Goal: Task Accomplishment & Management: Use online tool/utility

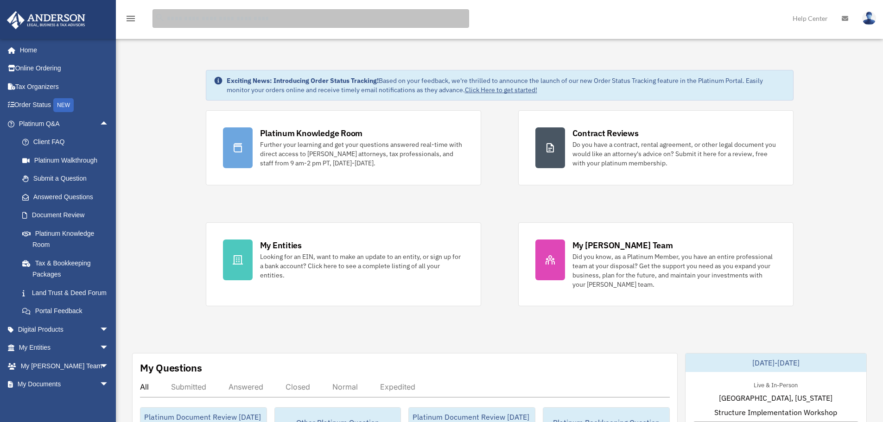
click at [305, 21] on input "search" at bounding box center [311, 18] width 317 height 19
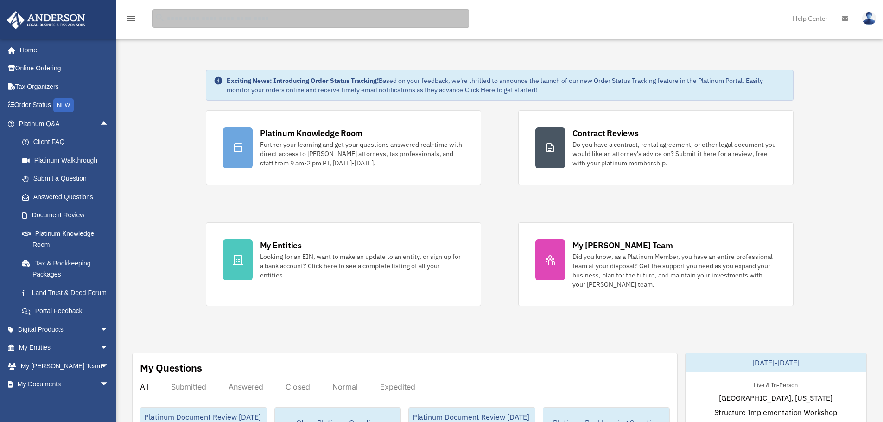
click at [207, 17] on input "search" at bounding box center [311, 18] width 317 height 19
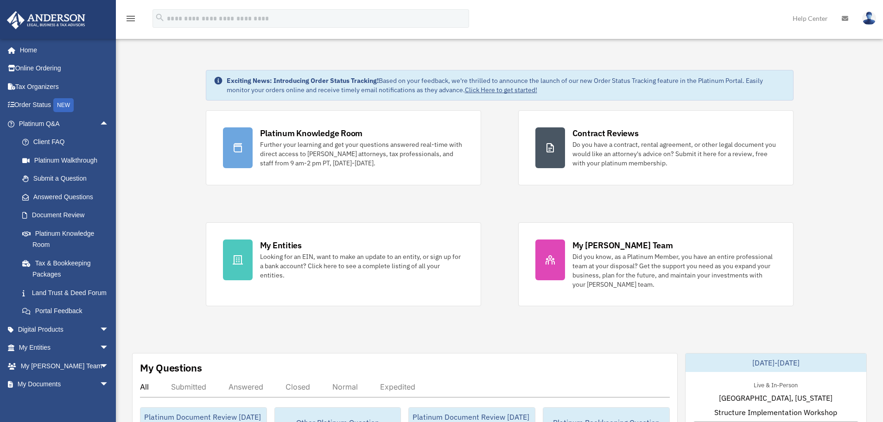
click at [506, 147] on div "Platinum Knowledge Room Further your learning and get your questions answered r…" at bounding box center [500, 208] width 588 height 196
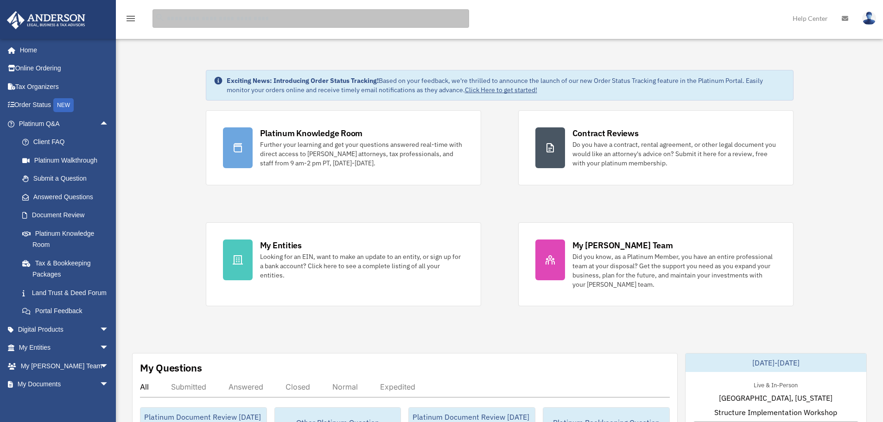
click at [206, 18] on input "search" at bounding box center [311, 18] width 317 height 19
click at [214, 20] on input "search" at bounding box center [311, 18] width 317 height 19
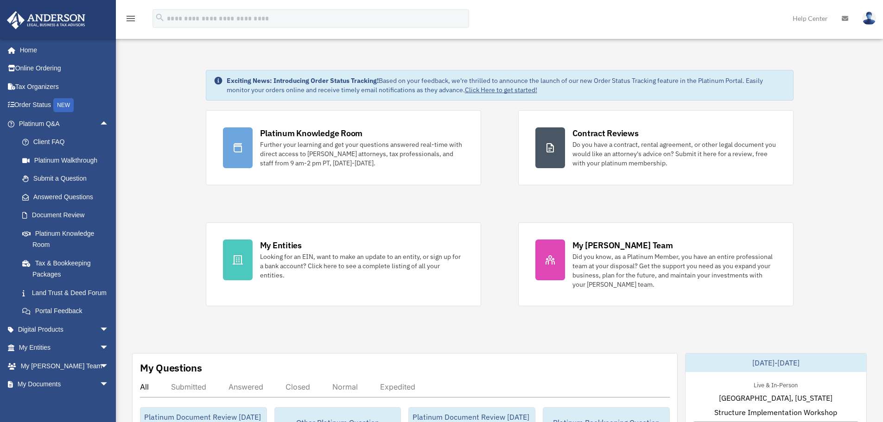
click at [473, 200] on div "Platinum Knowledge Room Further your learning and get your questions answered r…" at bounding box center [500, 208] width 588 height 196
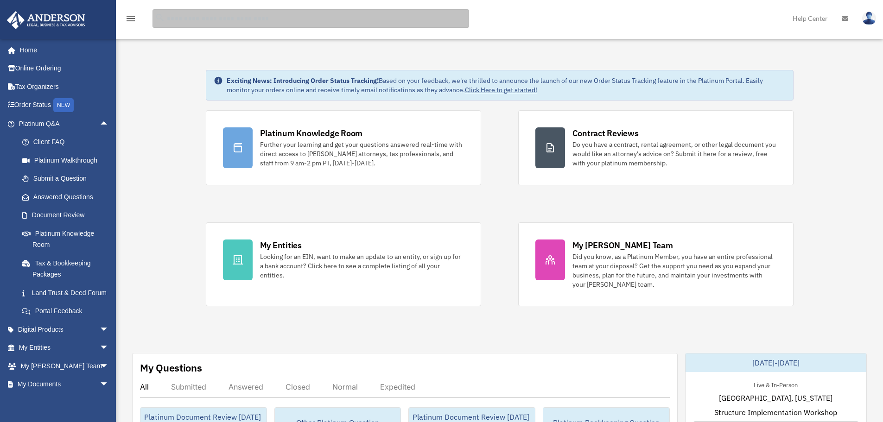
click at [212, 19] on input "search" at bounding box center [311, 18] width 317 height 19
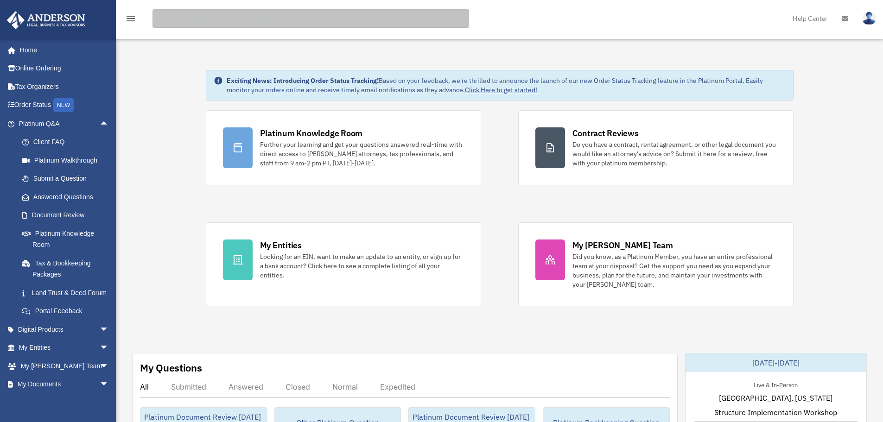
click at [194, 18] on input "search" at bounding box center [311, 18] width 317 height 19
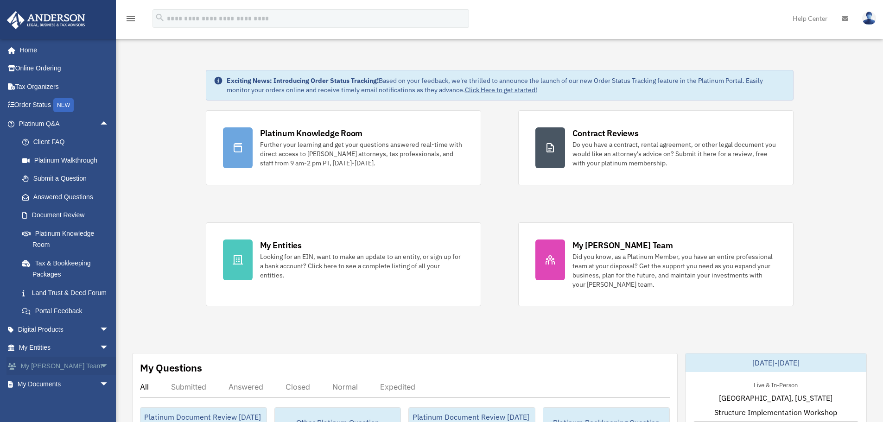
click at [100, 376] on span "arrow_drop_down" at bounding box center [109, 366] width 19 height 19
click at [100, 357] on span "arrow_drop_down" at bounding box center [109, 348] width 19 height 19
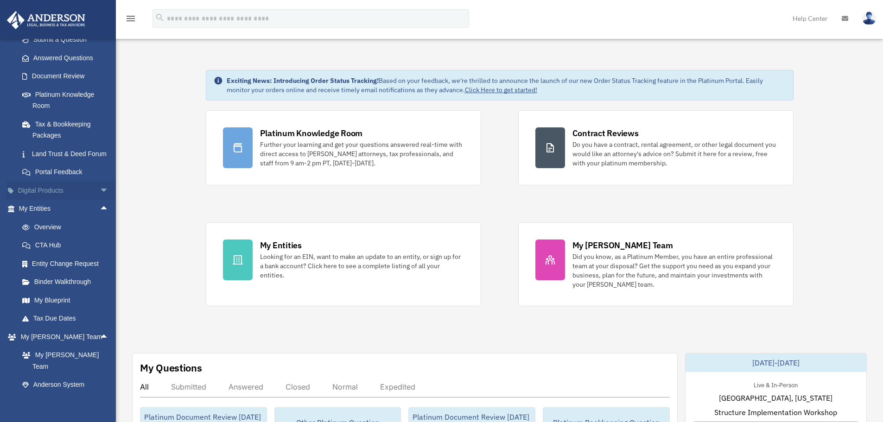
click at [100, 198] on span "arrow_drop_down" at bounding box center [109, 190] width 19 height 19
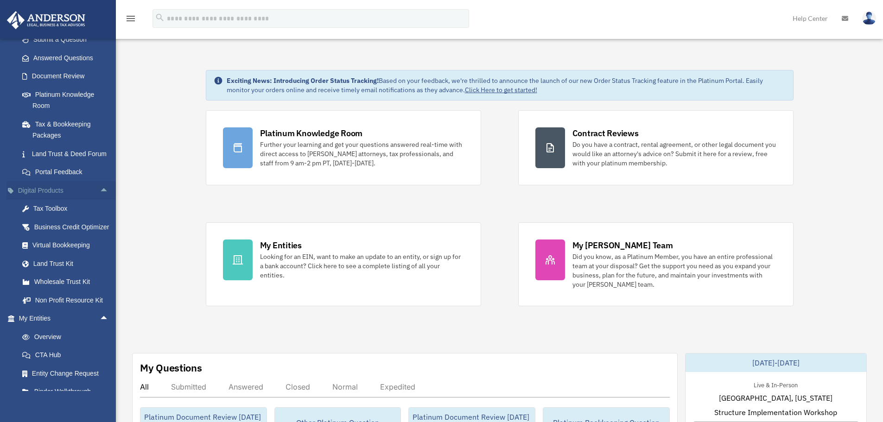
click at [100, 200] on span "arrow_drop_up" at bounding box center [109, 190] width 19 height 19
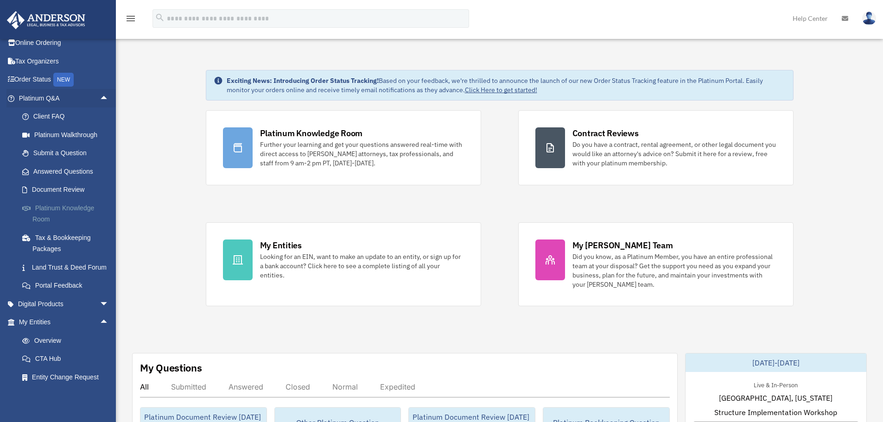
scroll to position [0, 0]
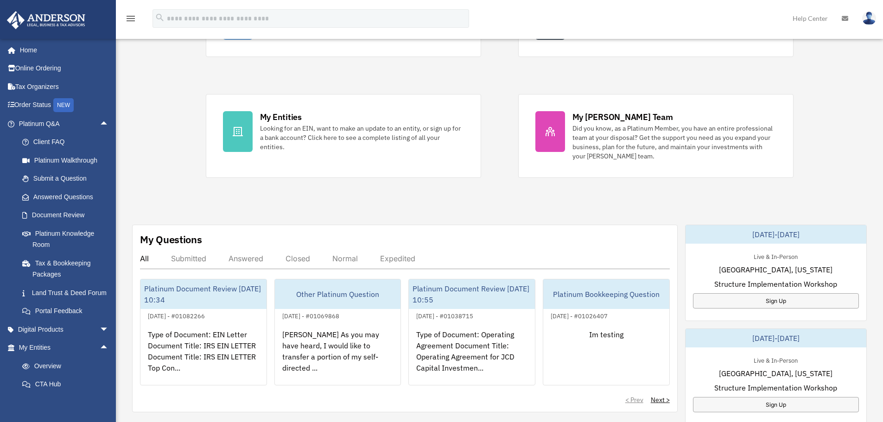
scroll to position [139, 0]
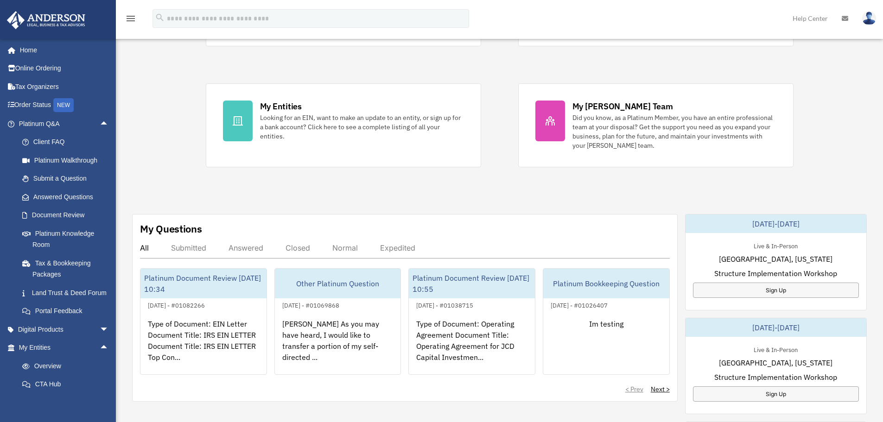
click at [241, 249] on div "Answered" at bounding box center [246, 247] width 35 height 9
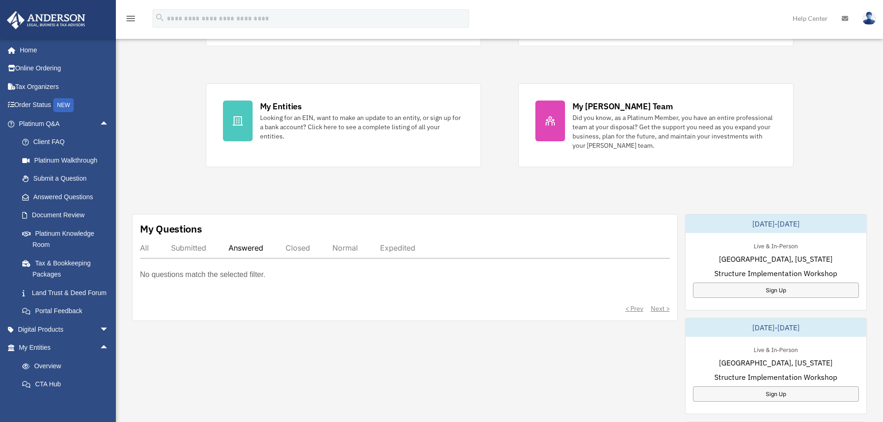
click at [142, 248] on div "All" at bounding box center [144, 247] width 9 height 9
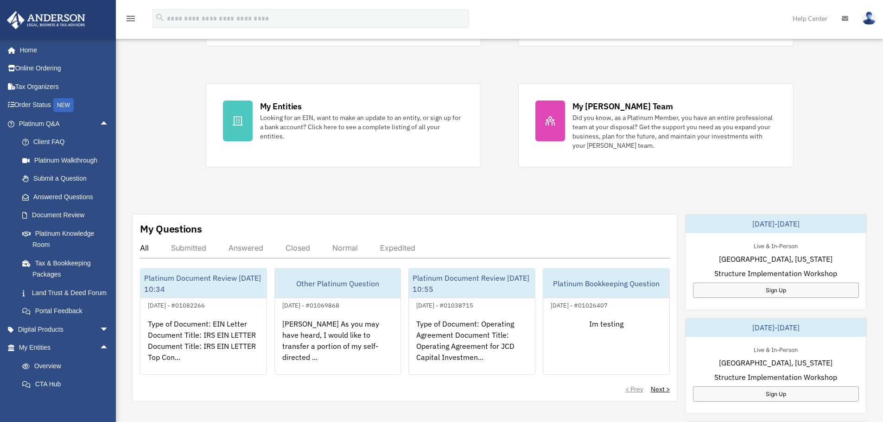
click at [420, 181] on div "Exciting News: Introducing Order Status Tracking! Based on your feedback, we're…" at bounding box center [499, 329] width 781 height 842
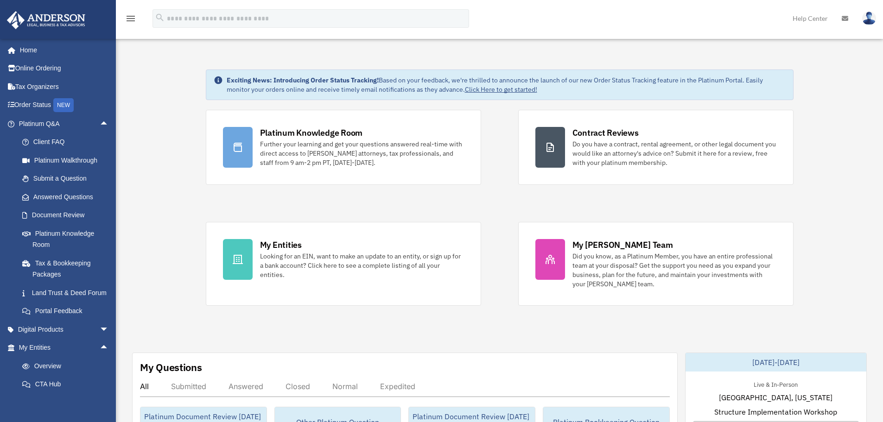
scroll to position [0, 0]
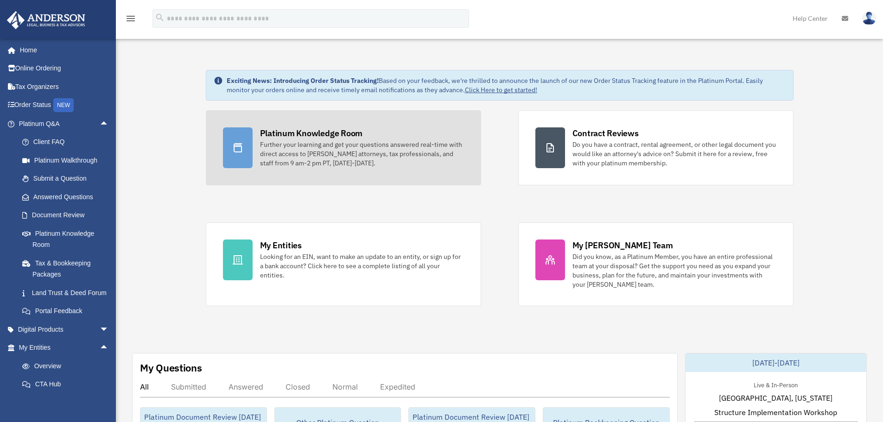
click at [408, 150] on div "Further your learning and get your questions answered real-time with direct acc…" at bounding box center [362, 154] width 204 height 28
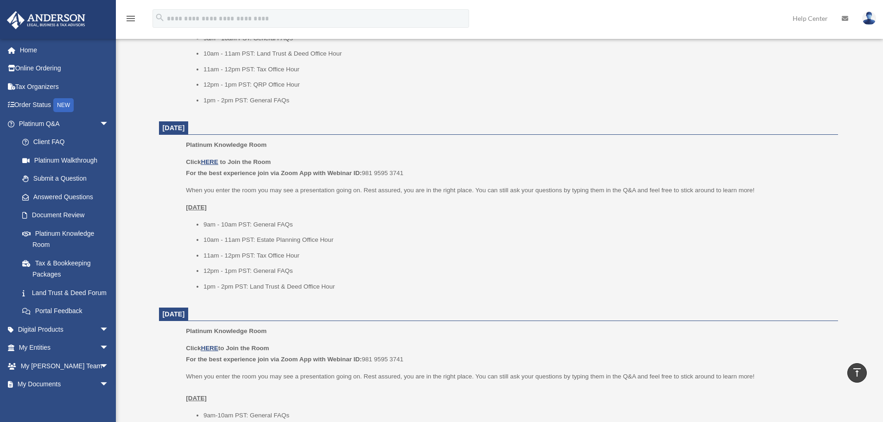
scroll to position [649, 0]
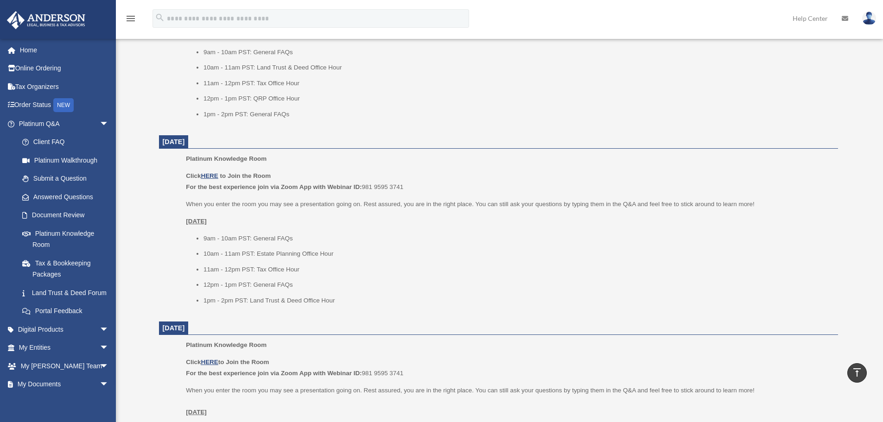
click at [455, 250] on li "10am - 11am PST: Estate Planning Office Hour" at bounding box center [518, 253] width 628 height 11
drag, startPoint x: 205, startPoint y: 236, endPoint x: 296, endPoint y: 237, distance: 91.3
click at [296, 237] on li "9am - 10am PST: General FAQs" at bounding box center [518, 238] width 628 height 11
drag, startPoint x: 205, startPoint y: 250, endPoint x: 346, endPoint y: 249, distance: 140.9
click at [346, 249] on li "10am - 11am PST: Estate Planning Office Hour" at bounding box center [518, 253] width 628 height 11
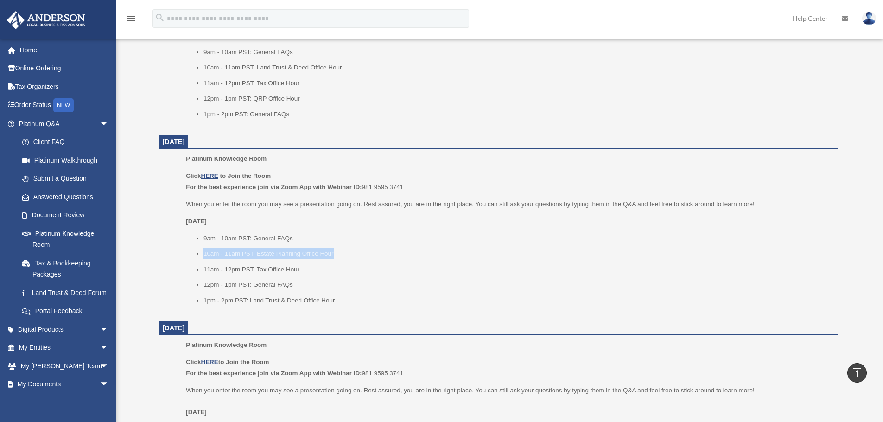
click at [394, 249] on li "10am - 11am PST: Estate Planning Office Hour" at bounding box center [518, 253] width 628 height 11
drag, startPoint x: 204, startPoint y: 235, endPoint x: 343, endPoint y: 239, distance: 138.7
click at [343, 239] on li "9am - 10am PST: General FAQs" at bounding box center [518, 238] width 628 height 11
drag, startPoint x: 204, startPoint y: 253, endPoint x: 346, endPoint y: 257, distance: 141.4
click at [346, 257] on li "10am - 11am PST: Estate Planning Office Hour" at bounding box center [518, 253] width 628 height 11
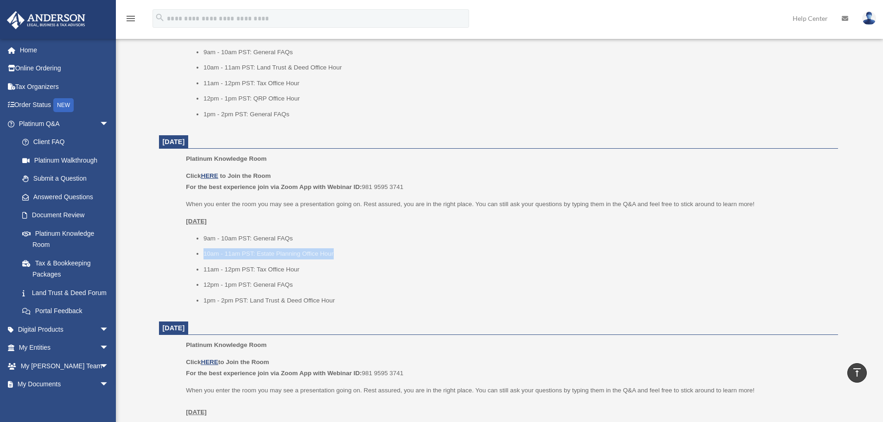
click at [424, 257] on li "10am - 11am PST: Estate Planning Office Hour" at bounding box center [518, 253] width 628 height 11
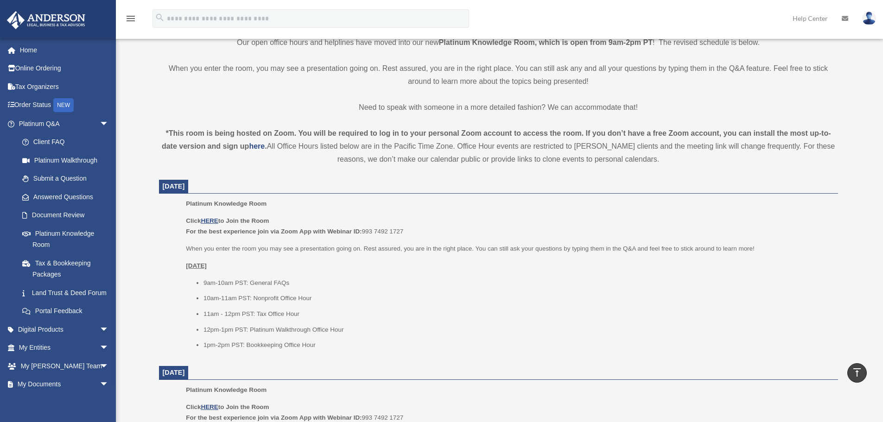
scroll to position [0, 0]
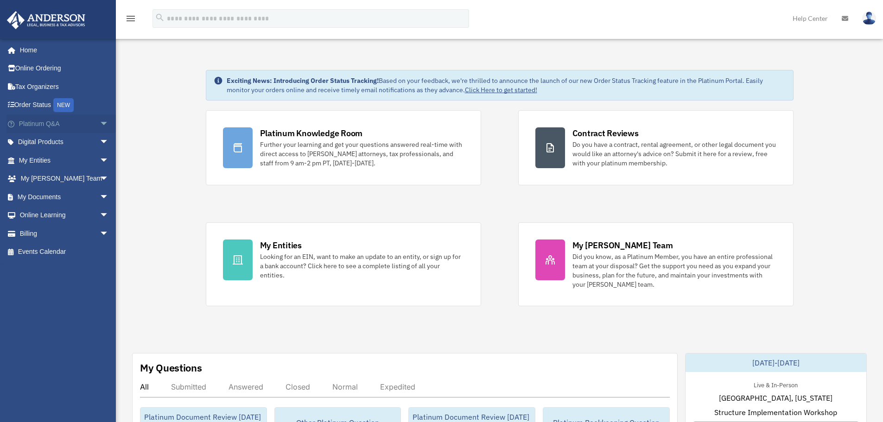
click at [100, 124] on span "arrow_drop_down" at bounding box center [109, 124] width 19 height 19
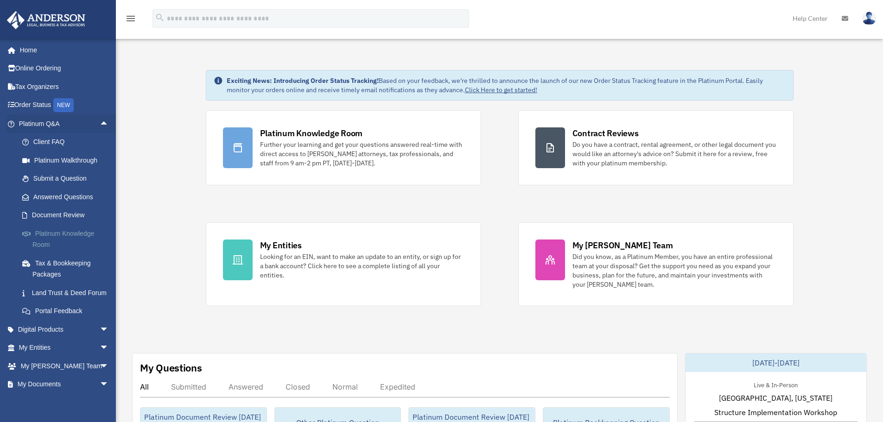
click at [86, 234] on link "Platinum Knowledge Room" at bounding box center [68, 239] width 110 height 30
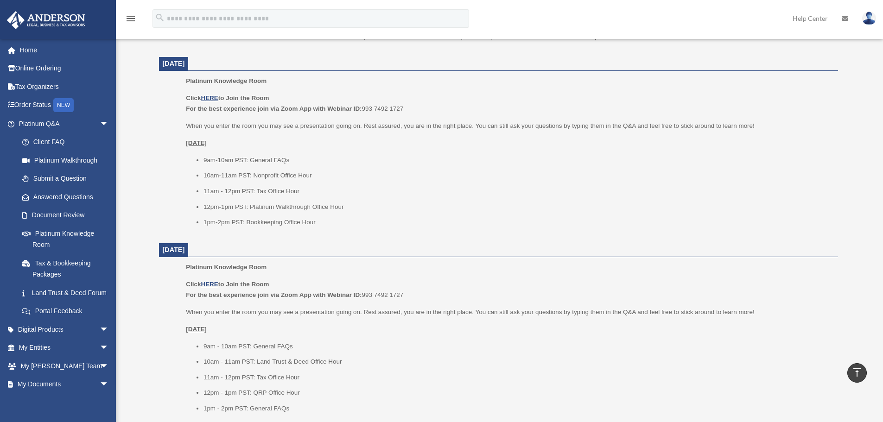
scroll to position [278, 0]
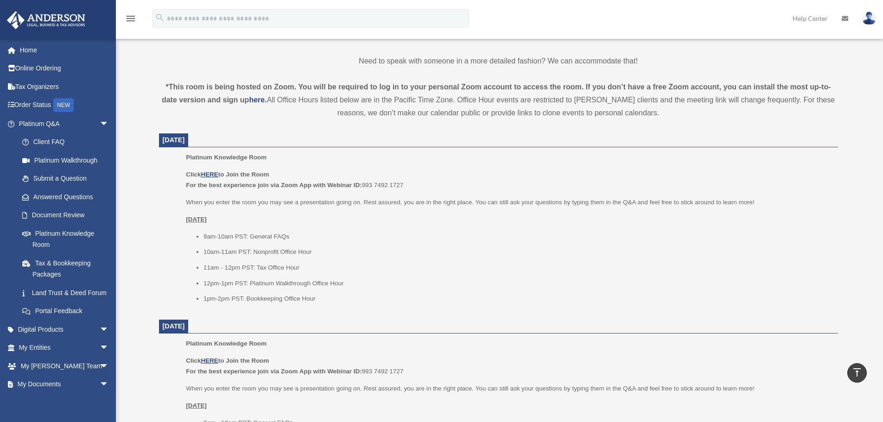
click at [432, 238] on li "9am-10am PST: General FAQs" at bounding box center [518, 236] width 628 height 11
click at [411, 247] on li "10am-11am PST: Nonprofit Office Hour" at bounding box center [518, 252] width 628 height 11
drag, startPoint x: 185, startPoint y: 196, endPoint x: 185, endPoint y: 208, distance: 12.5
click at [185, 208] on ul "Platinum Knowledge Room Click HERE to Join the Room For the best experience joi…" at bounding box center [499, 231] width 666 height 159
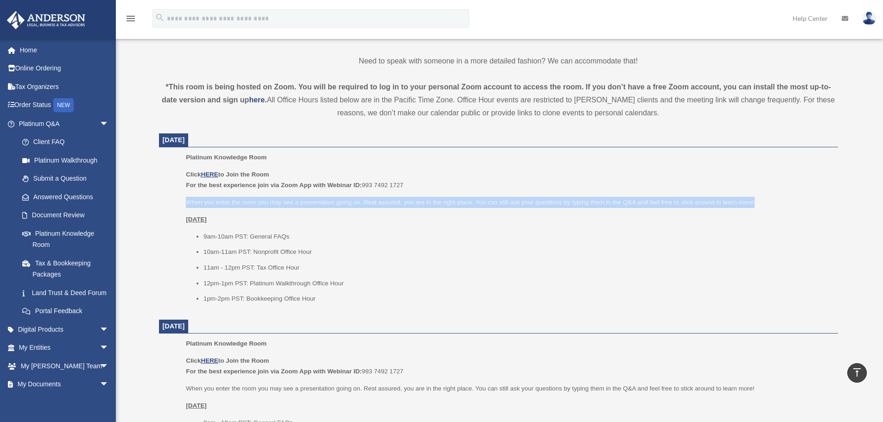
click at [432, 202] on p "When you enter the room you may see a presentation going on. Rest assured, you …" at bounding box center [508, 202] width 645 height 11
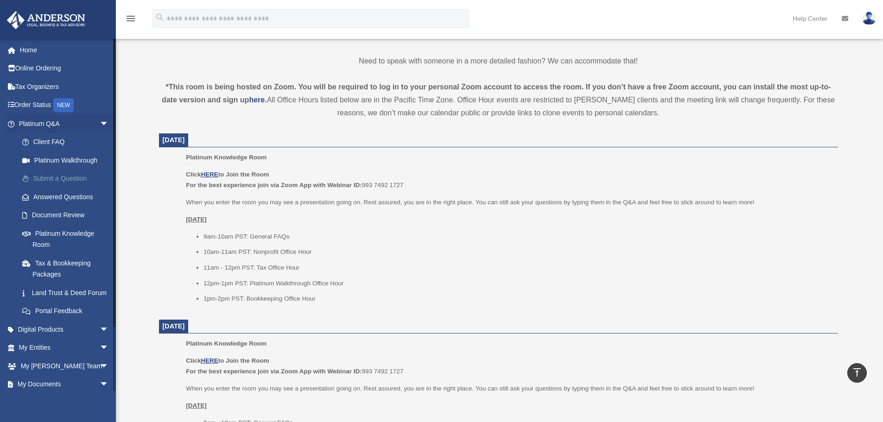
click at [67, 180] on link "Submit a Question" at bounding box center [68, 179] width 110 height 19
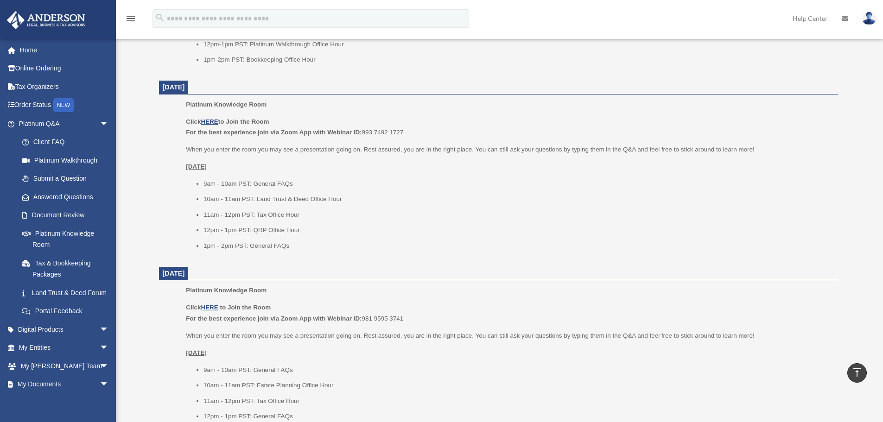
scroll to position [638, 0]
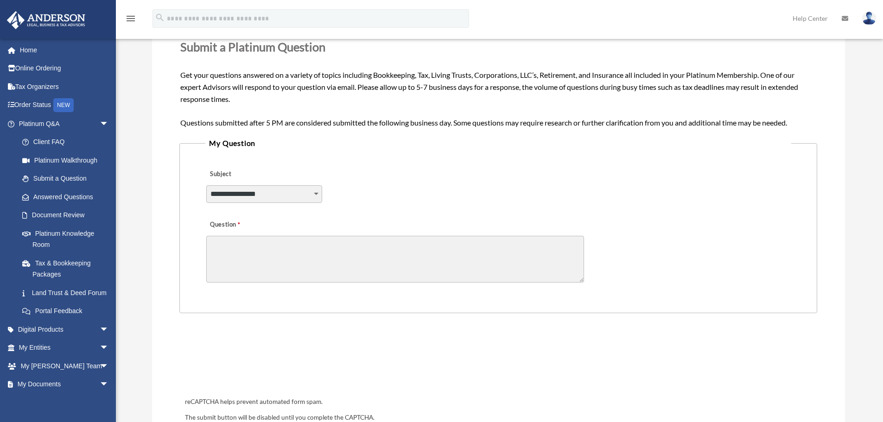
scroll to position [139, 0]
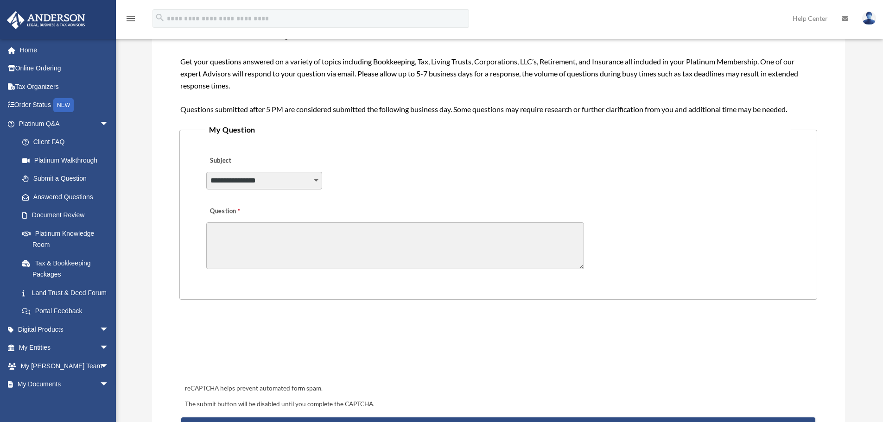
click at [237, 229] on textarea "Question" at bounding box center [395, 246] width 378 height 47
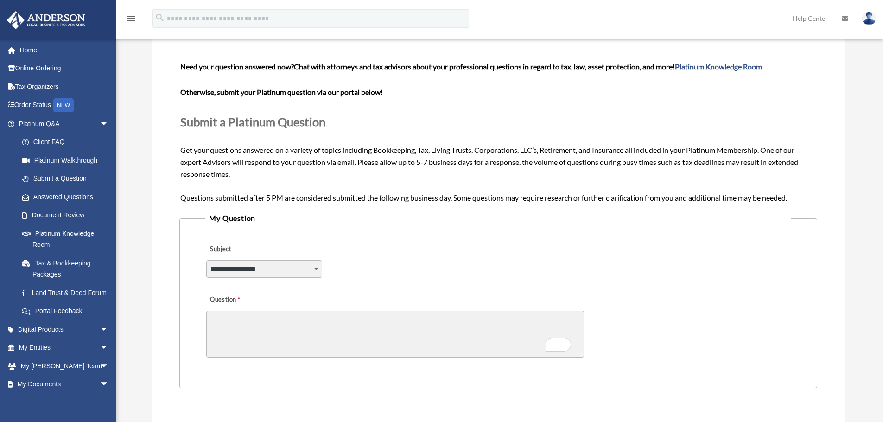
scroll to position [46, 0]
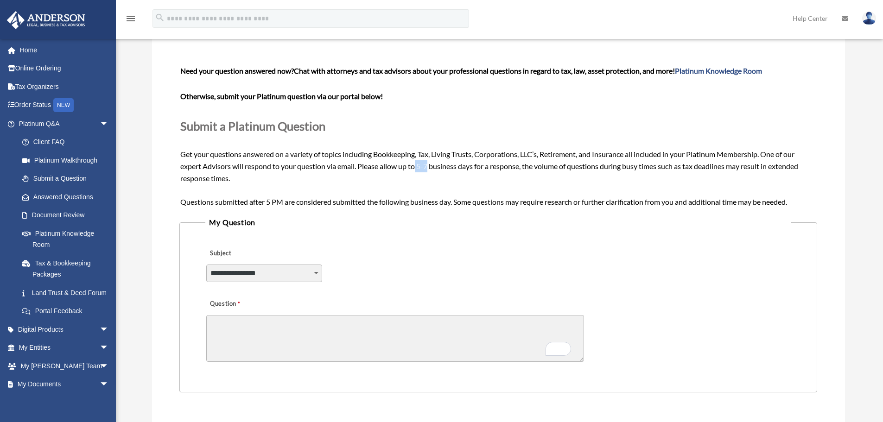
drag, startPoint x: 418, startPoint y: 164, endPoint x: 429, endPoint y: 170, distance: 13.3
click at [429, 170] on span "Need your question answered now? Chat with attorneys and tax advisors about you…" at bounding box center [498, 136] width 636 height 140
click at [456, 184] on div "Need your question answered now? Chat with attorneys and tax advisors about you…" at bounding box center [498, 136] width 636 height 143
drag, startPoint x: 419, startPoint y: 167, endPoint x: 429, endPoint y: 167, distance: 10.2
click at [429, 167] on span "Need your question answered now? Chat with attorneys and tax advisors about you…" at bounding box center [498, 136] width 636 height 140
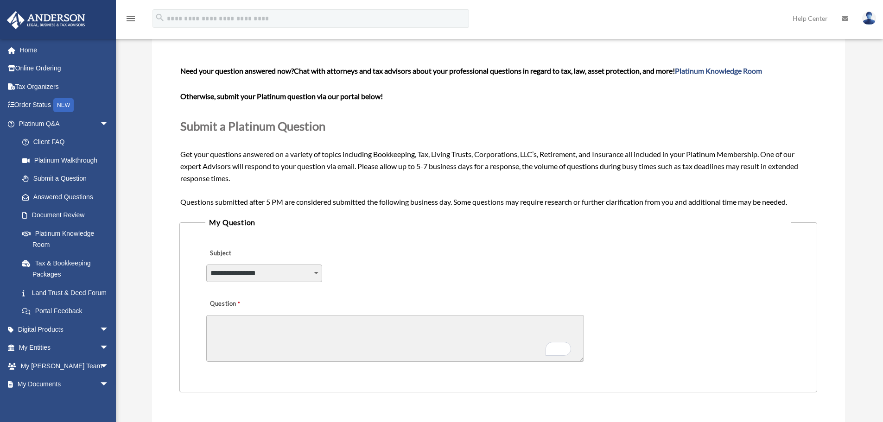
click at [465, 176] on div "Need your question answered now? Chat with attorneys and tax advisors about you…" at bounding box center [498, 136] width 636 height 143
click at [59, 217] on link "Document Review" at bounding box center [68, 215] width 110 height 19
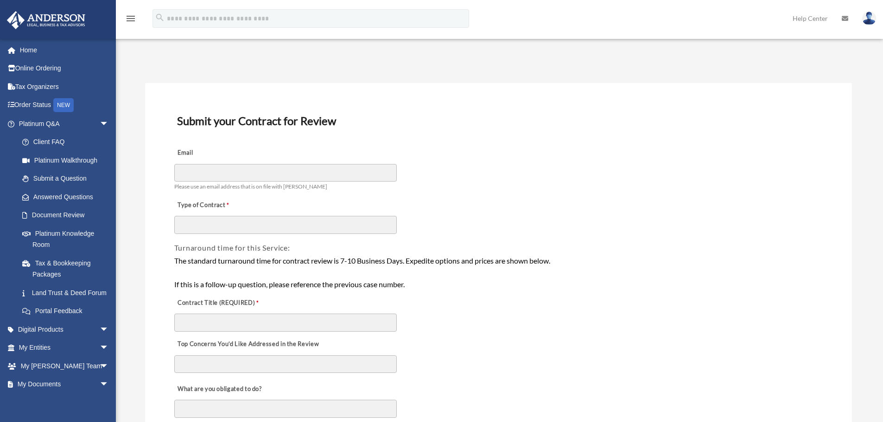
click at [59, 217] on link "Document Review" at bounding box center [65, 215] width 105 height 19
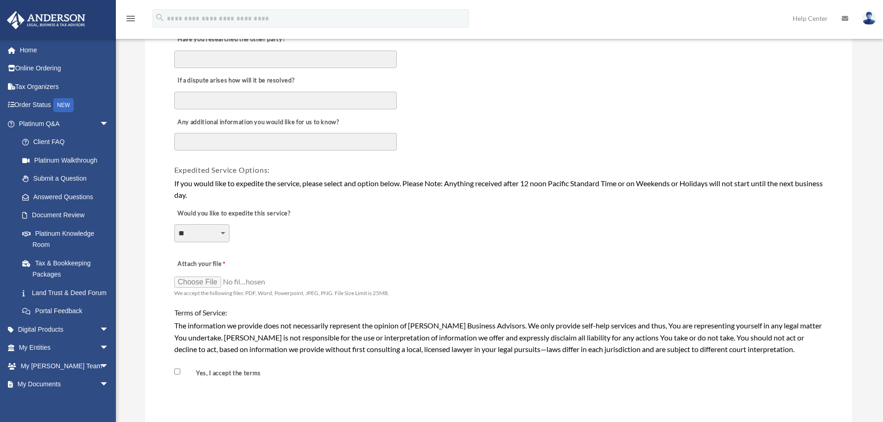
scroll to position [788, 0]
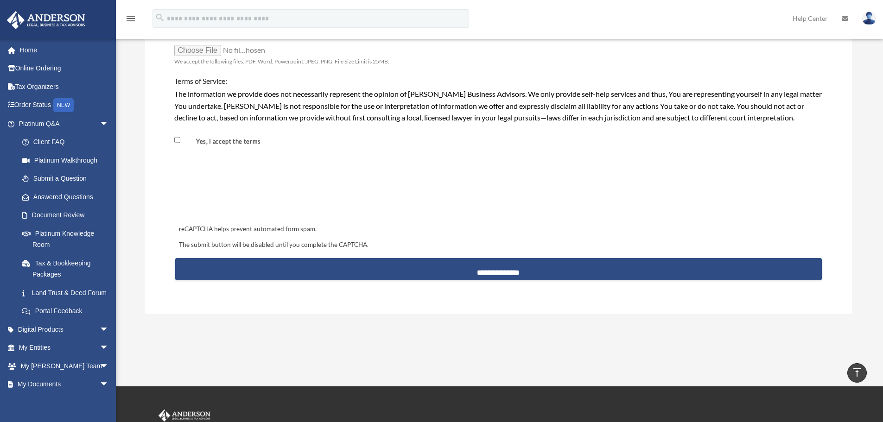
click at [541, 172] on div at bounding box center [498, 187] width 645 height 36
click at [535, 179] on div at bounding box center [498, 187] width 645 height 36
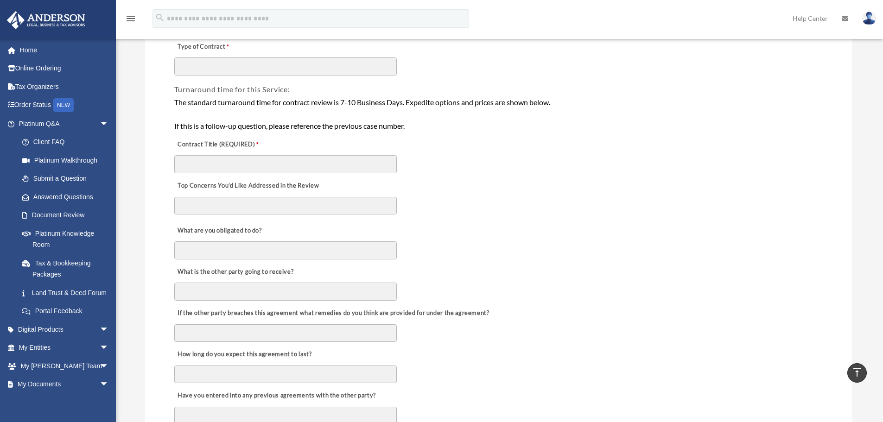
scroll to position [0, 0]
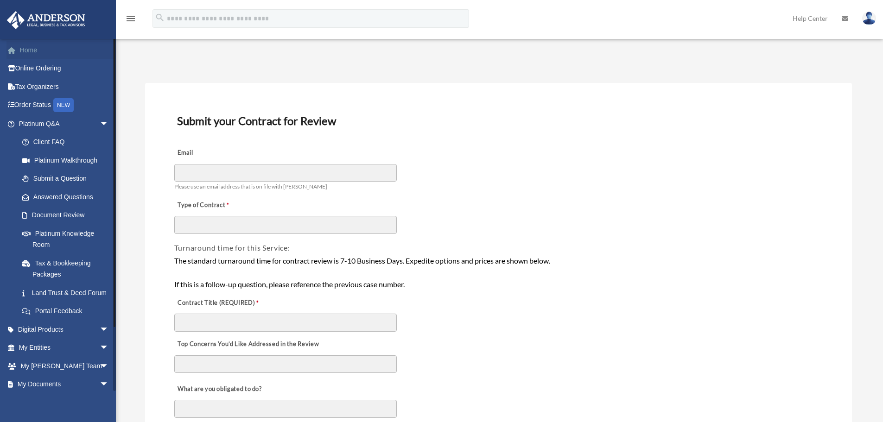
click at [35, 49] on link "Home" at bounding box center [64, 50] width 116 height 19
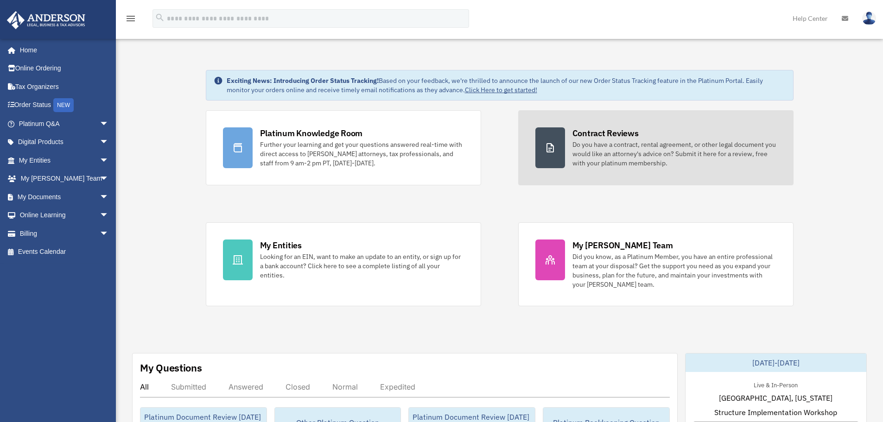
click at [658, 145] on div "Do you have a contract, rental agreement, or other legal document you would lik…" at bounding box center [675, 154] width 204 height 28
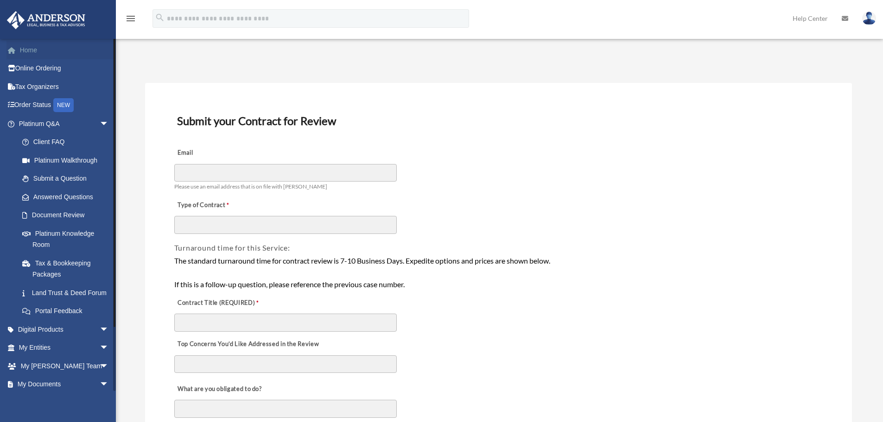
click at [37, 48] on link "Home" at bounding box center [64, 50] width 116 height 19
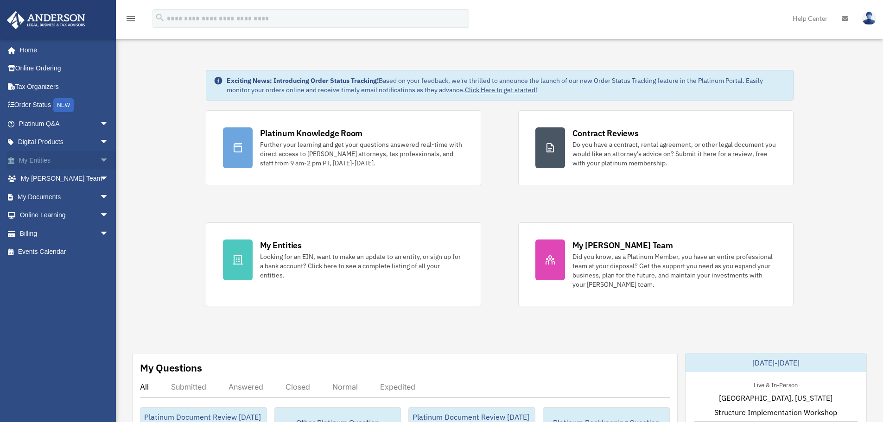
click at [100, 158] on span "arrow_drop_down" at bounding box center [109, 160] width 19 height 19
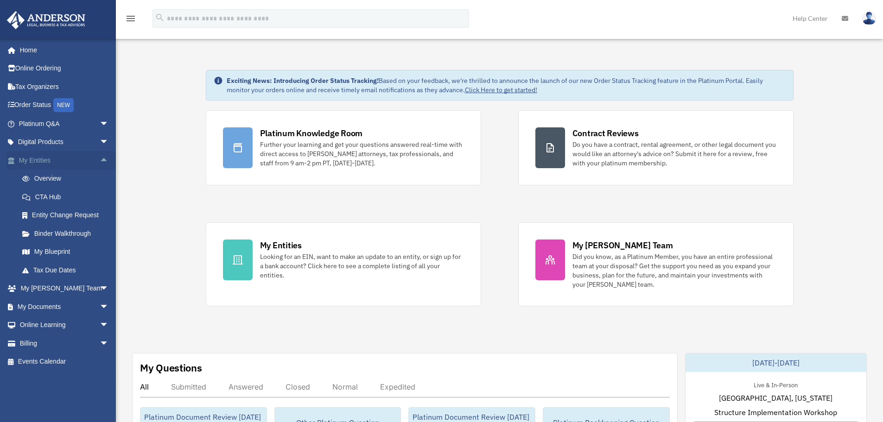
click at [100, 158] on span "arrow_drop_up" at bounding box center [109, 160] width 19 height 19
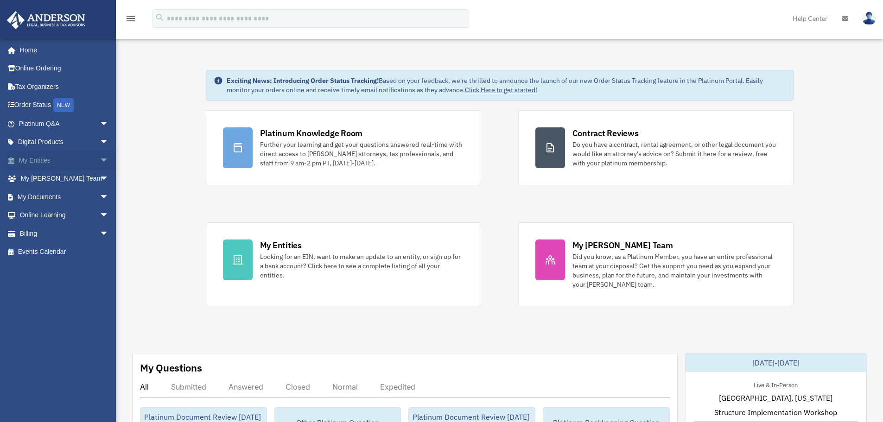
click at [100, 158] on span "arrow_drop_down" at bounding box center [109, 160] width 19 height 19
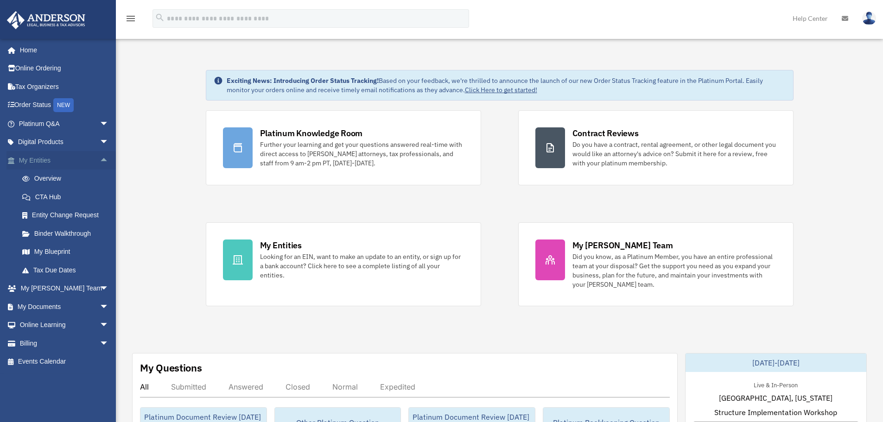
click at [100, 160] on span "arrow_drop_up" at bounding box center [109, 160] width 19 height 19
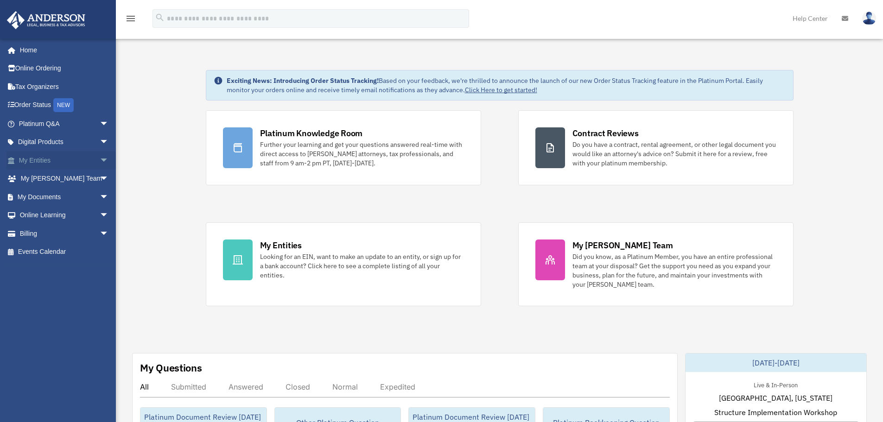
click at [100, 160] on span "arrow_drop_down" at bounding box center [109, 160] width 19 height 19
